Goal: Check status: Check status

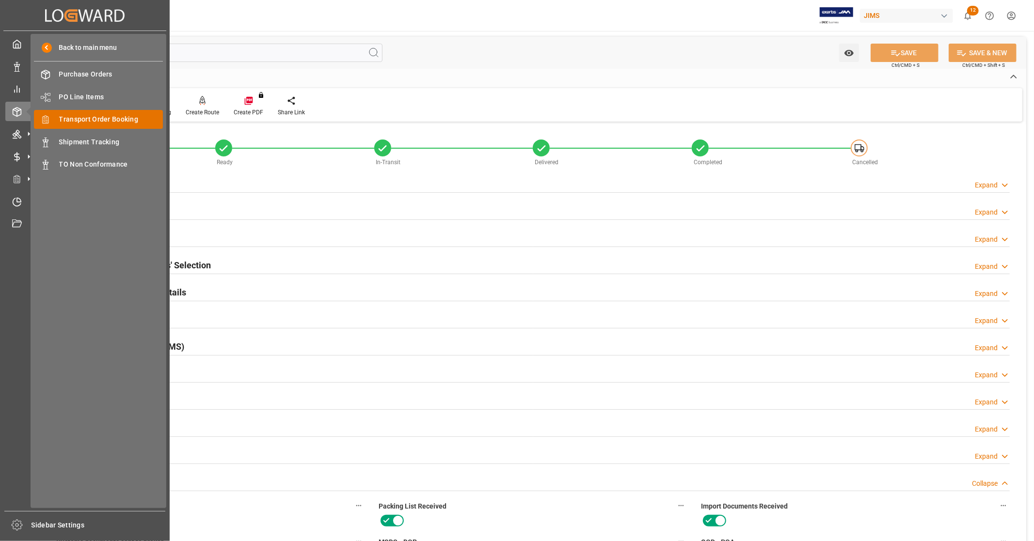
scroll to position [430, 0]
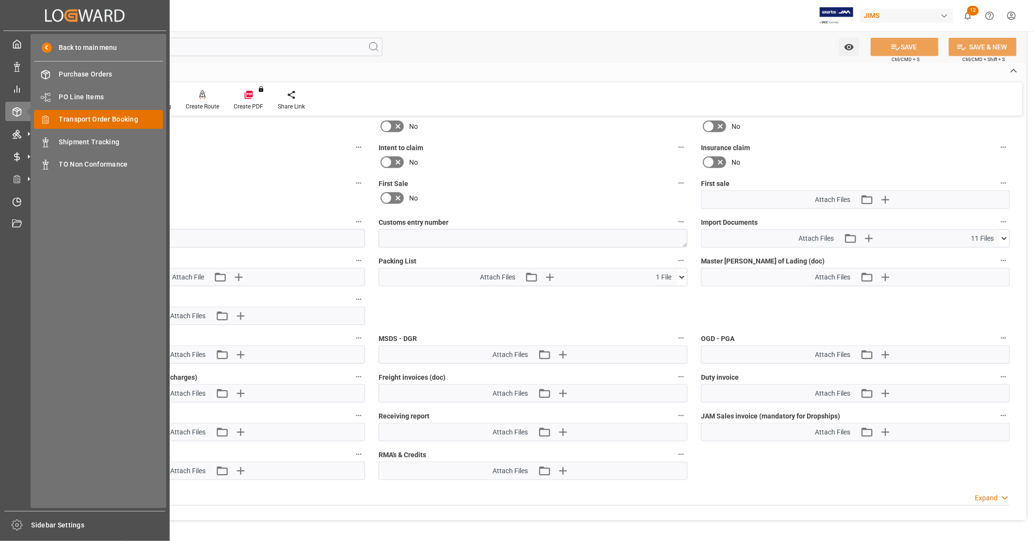
click at [112, 123] on span "Transport Order Booking" at bounding box center [111, 119] width 104 height 10
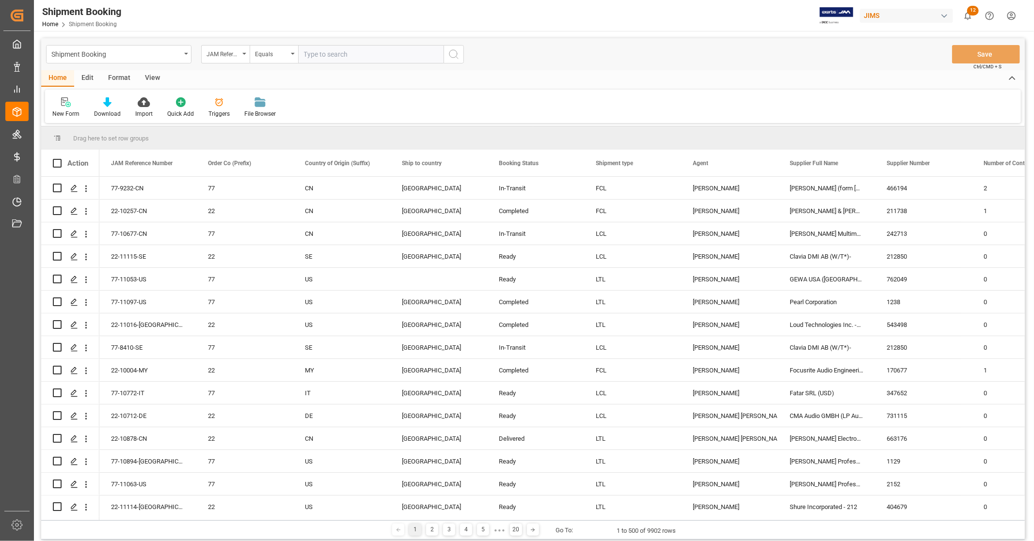
click at [347, 52] on input "text" at bounding box center [370, 54] width 145 height 18
type input "22-9575-CN"
click at [449, 55] on icon "search button" at bounding box center [454, 54] width 12 height 12
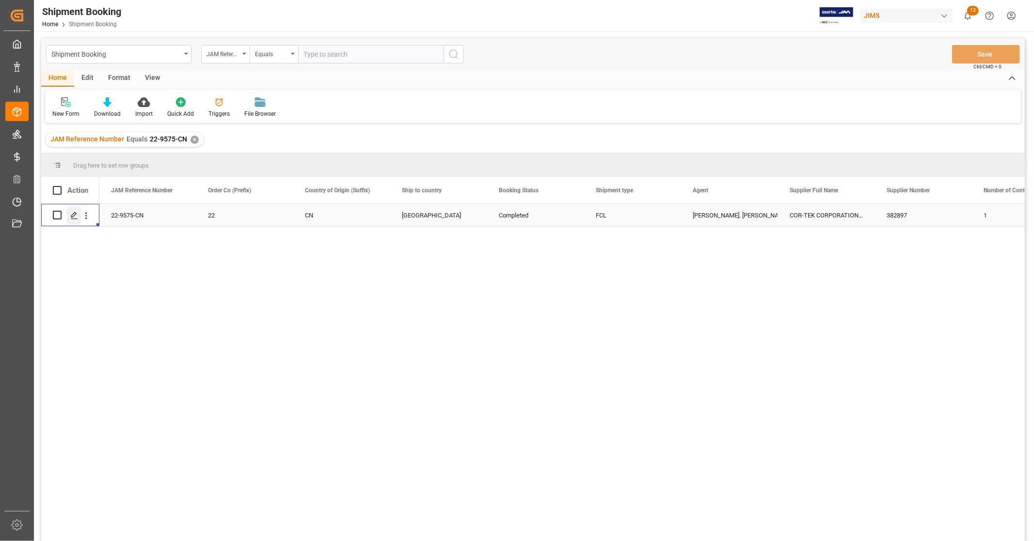
click at [72, 216] on icon "Press SPACE to select this row." at bounding box center [74, 216] width 8 height 8
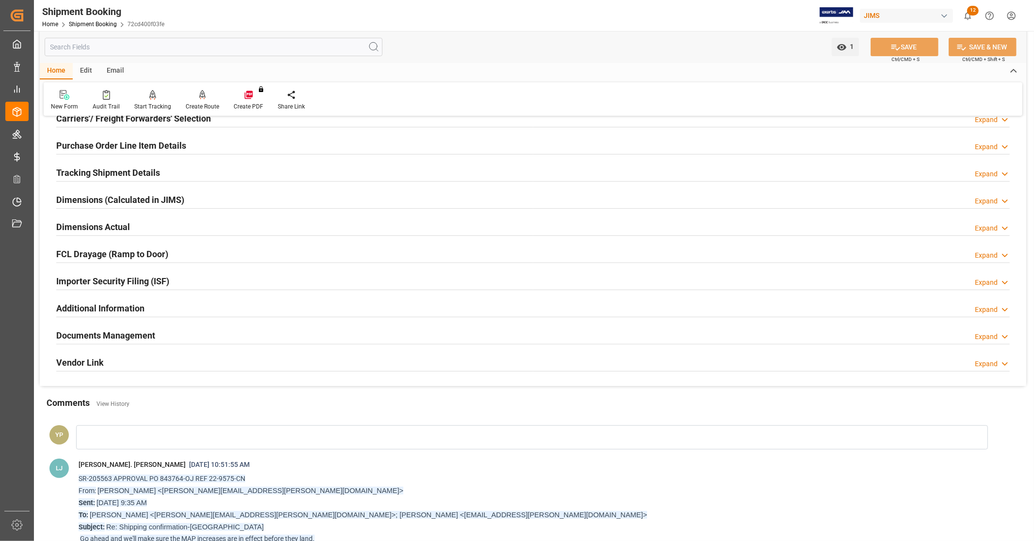
scroll to position [161, 0]
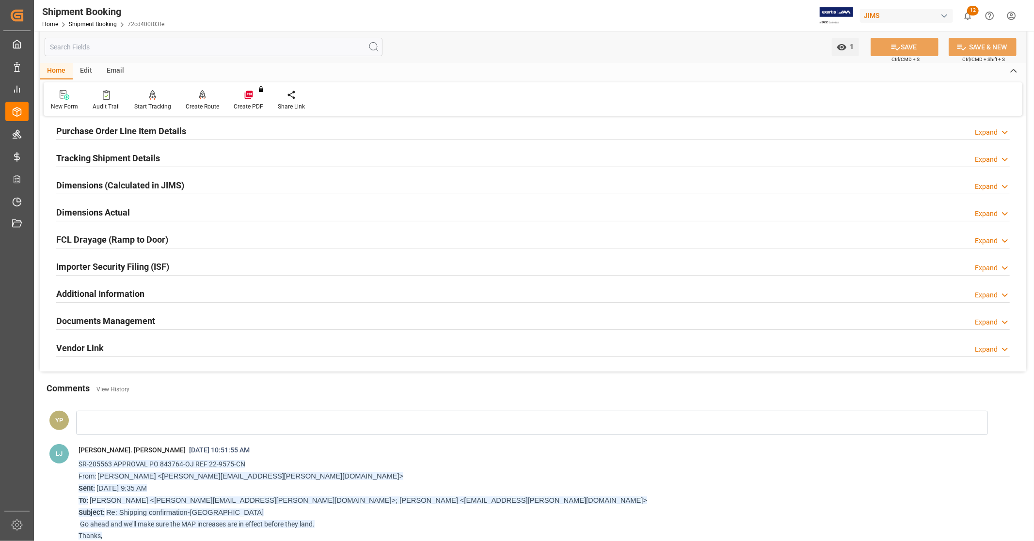
click at [142, 323] on h2 "Documents Management" at bounding box center [105, 320] width 99 height 13
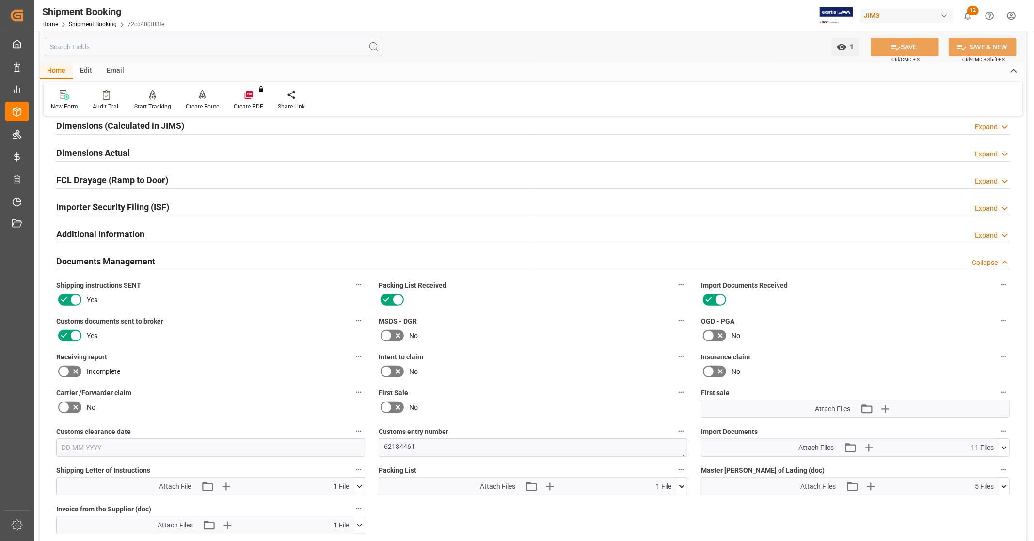
scroll to position [323, 0]
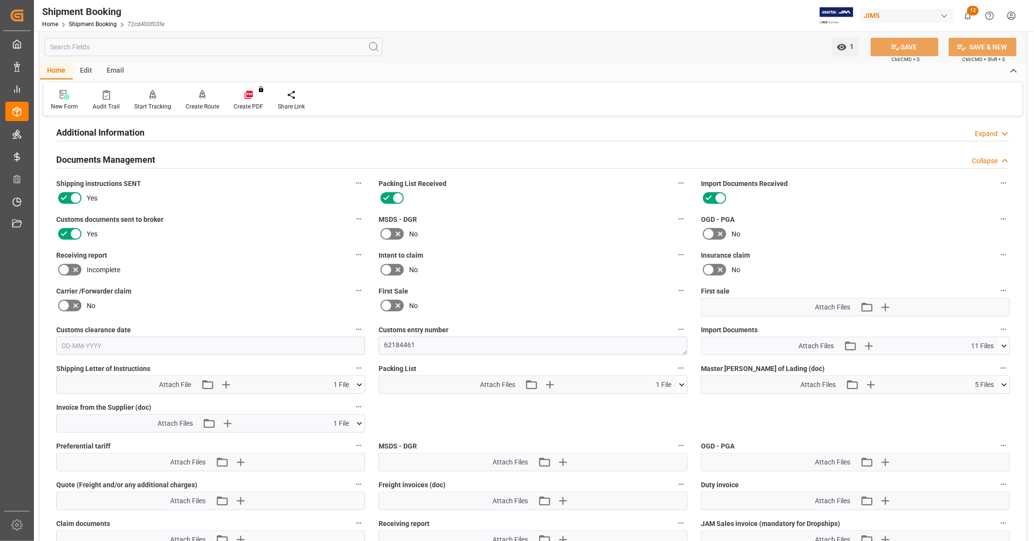
click at [1006, 342] on icon at bounding box center [1004, 346] width 10 height 10
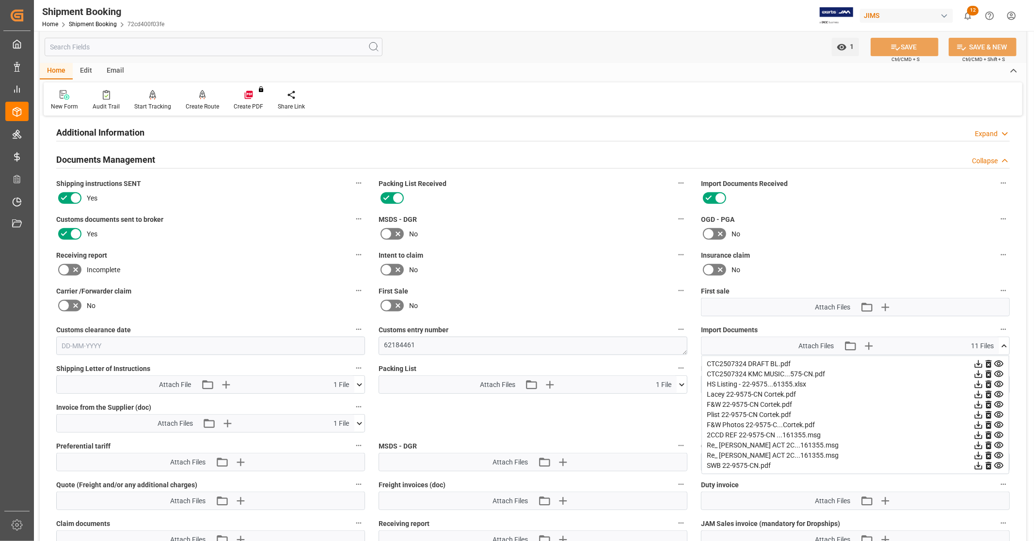
click at [975, 463] on icon at bounding box center [978, 466] width 10 height 10
click at [1005, 345] on icon at bounding box center [1004, 346] width 10 height 10
